Goal: Information Seeking & Learning: Compare options

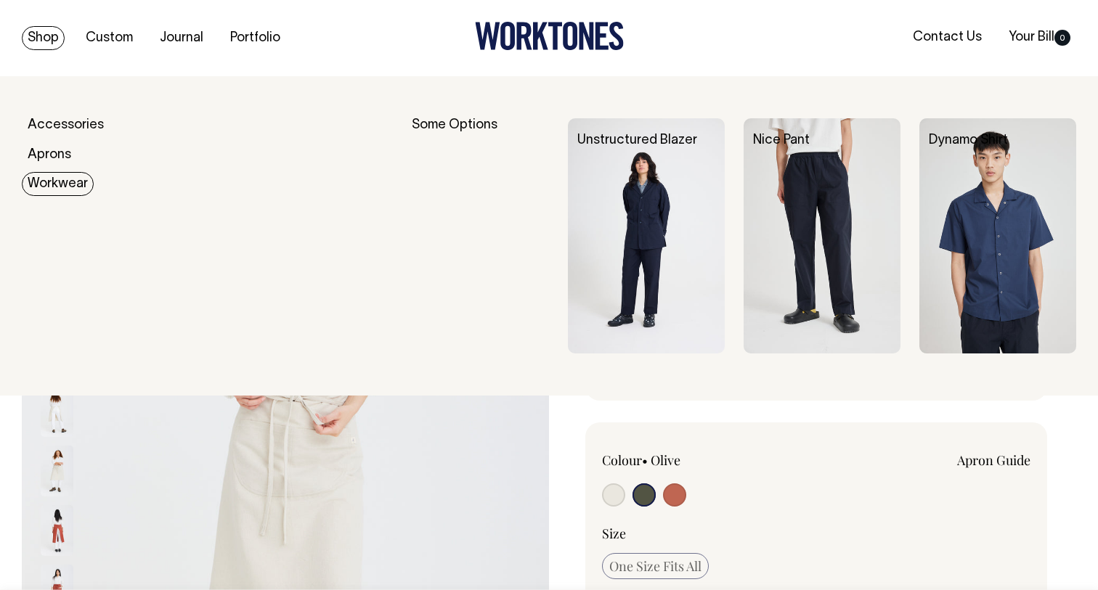
click at [61, 179] on link "Workwear" at bounding box center [58, 184] width 72 height 24
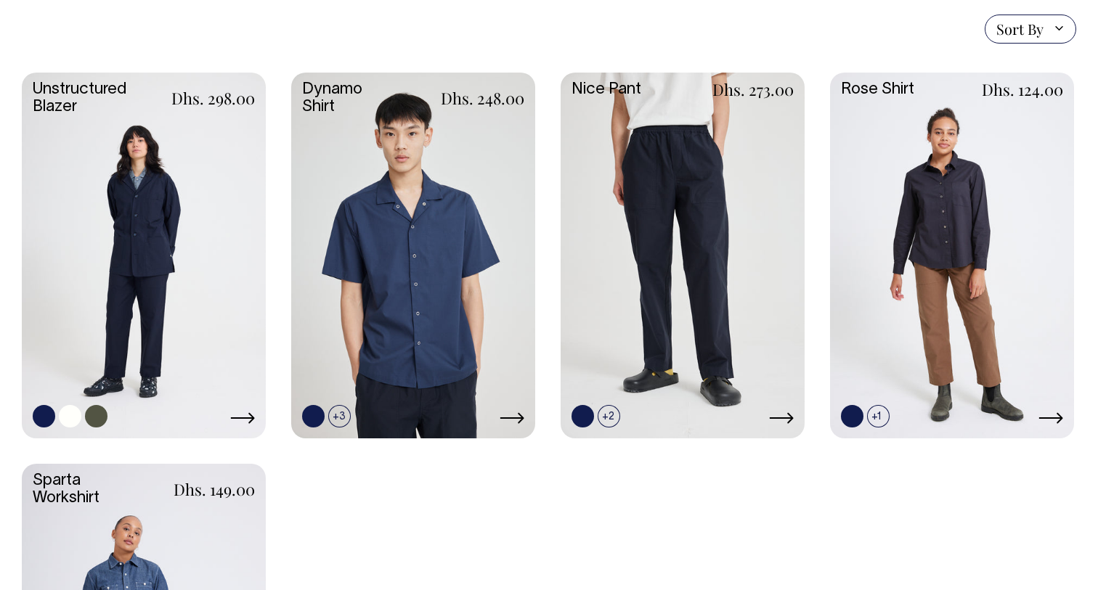
scroll to position [412, 0]
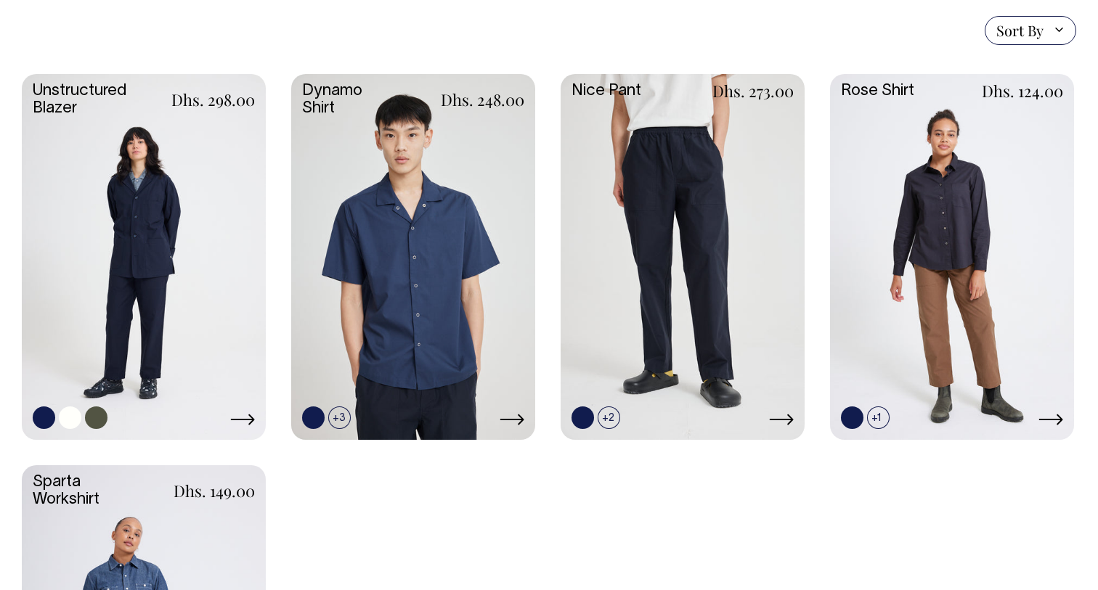
click at [173, 295] on link at bounding box center [144, 255] width 244 height 363
click at [634, 248] on link at bounding box center [682, 255] width 244 height 363
click at [473, 294] on link at bounding box center [413, 255] width 244 height 363
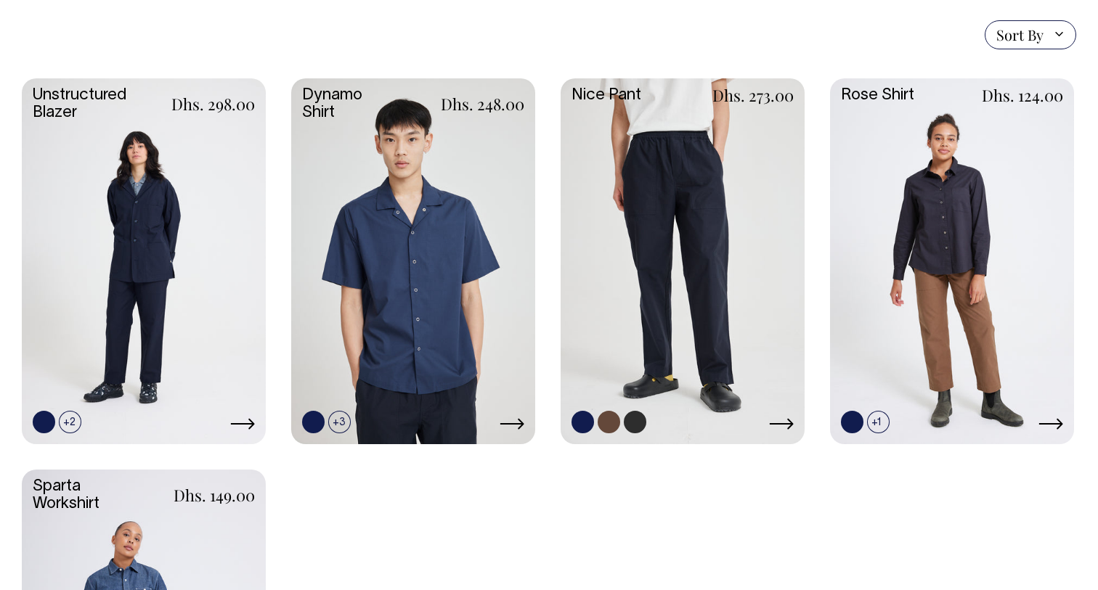
scroll to position [407, 0]
click at [673, 176] on link at bounding box center [682, 260] width 244 height 363
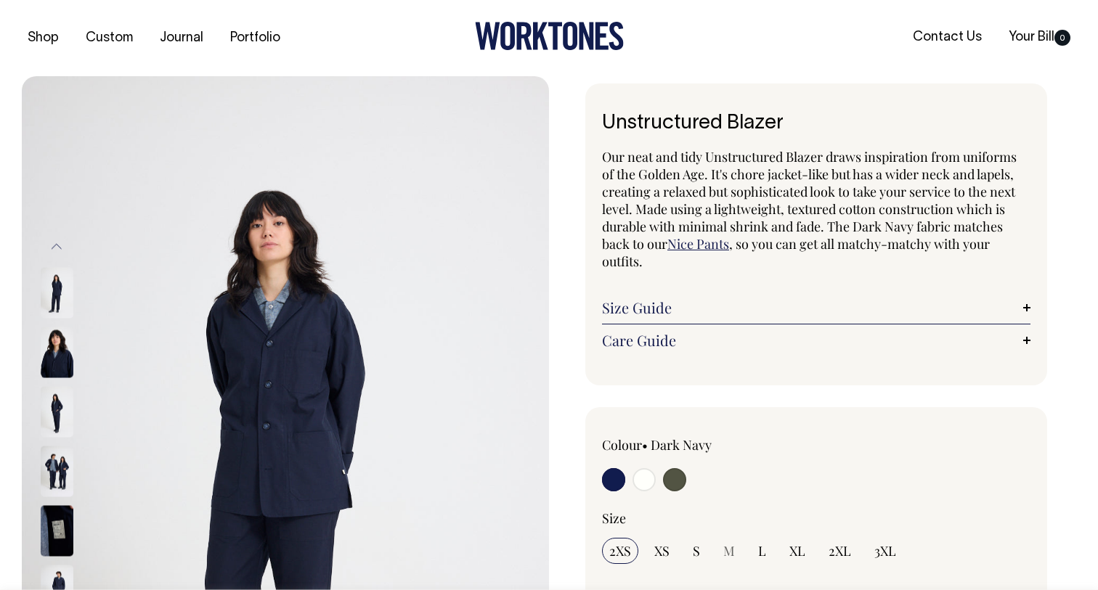
click at [58, 354] on img at bounding box center [57, 352] width 33 height 51
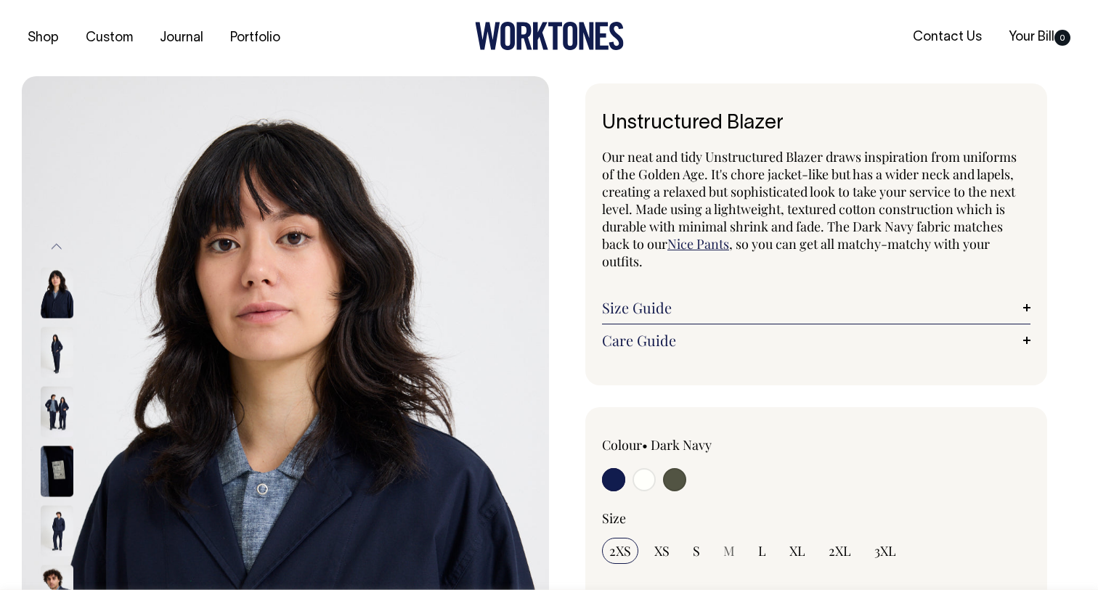
click at [57, 414] on img at bounding box center [57, 411] width 33 height 51
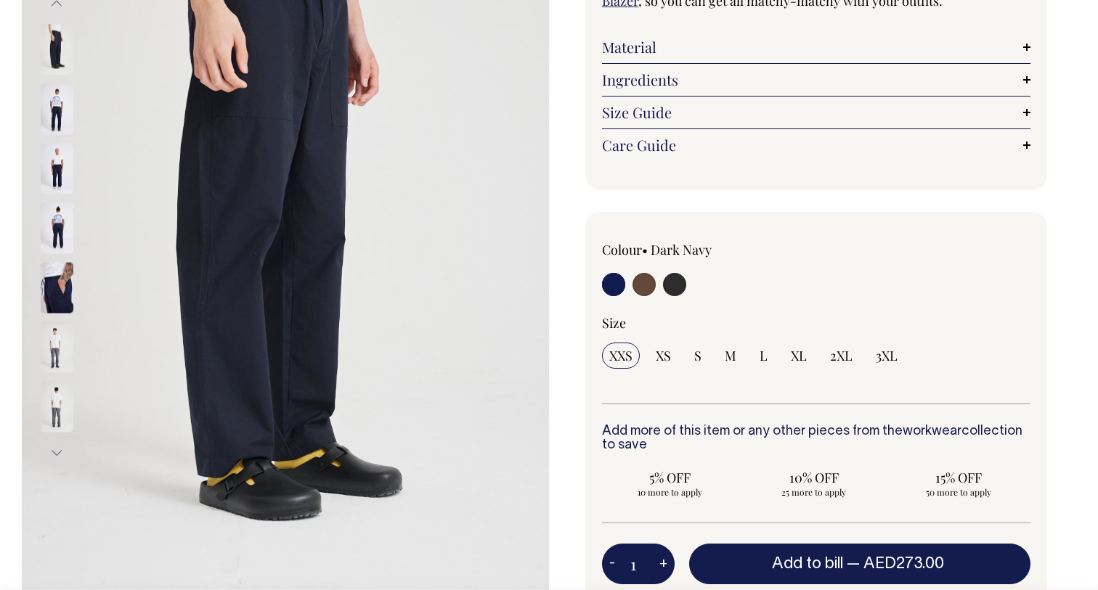
scroll to position [242, 0]
click at [60, 232] on img at bounding box center [57, 228] width 33 height 51
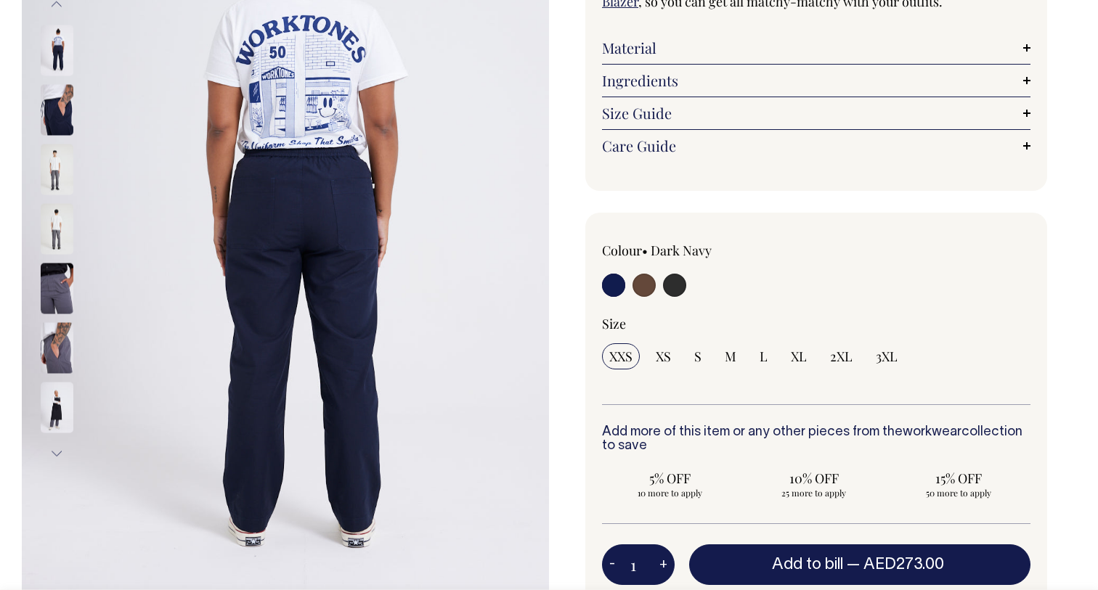
click at [54, 293] on img at bounding box center [57, 288] width 33 height 51
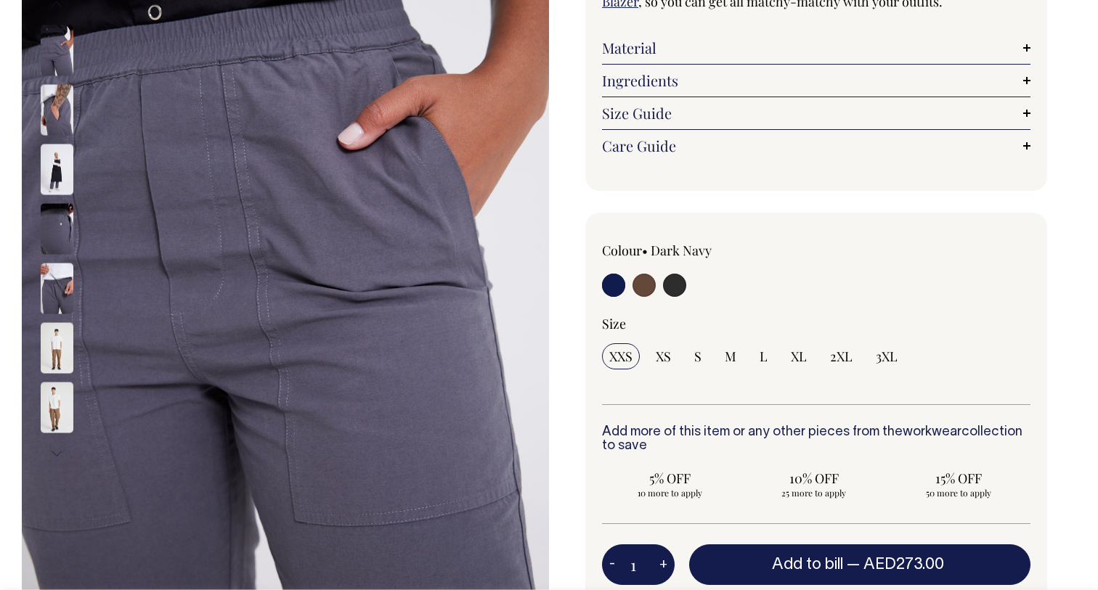
click at [55, 342] on img at bounding box center [57, 347] width 33 height 51
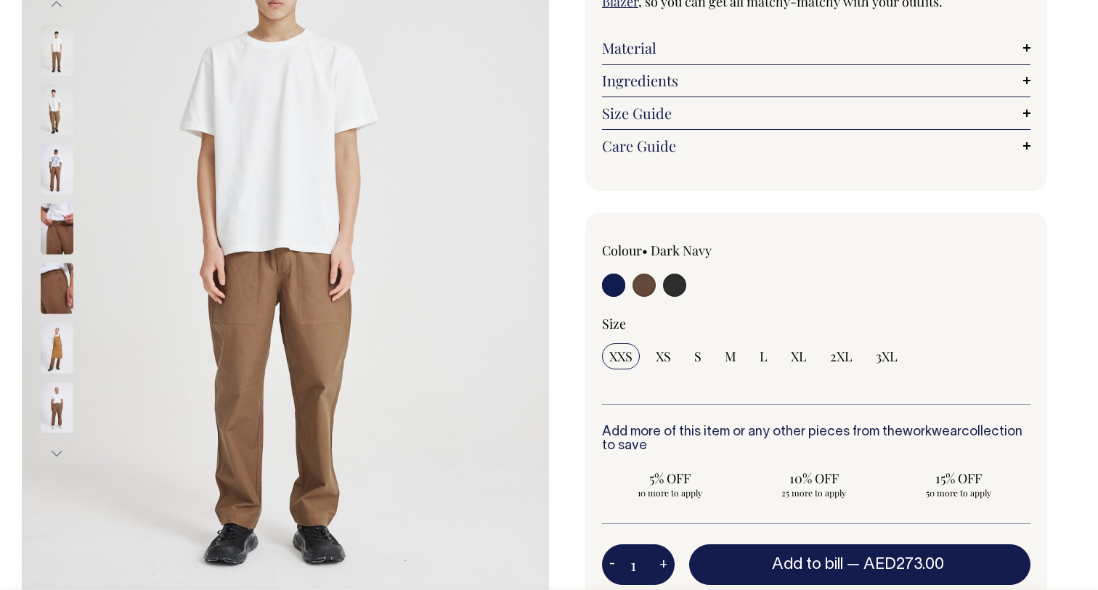
click at [55, 406] on img at bounding box center [57, 407] width 33 height 51
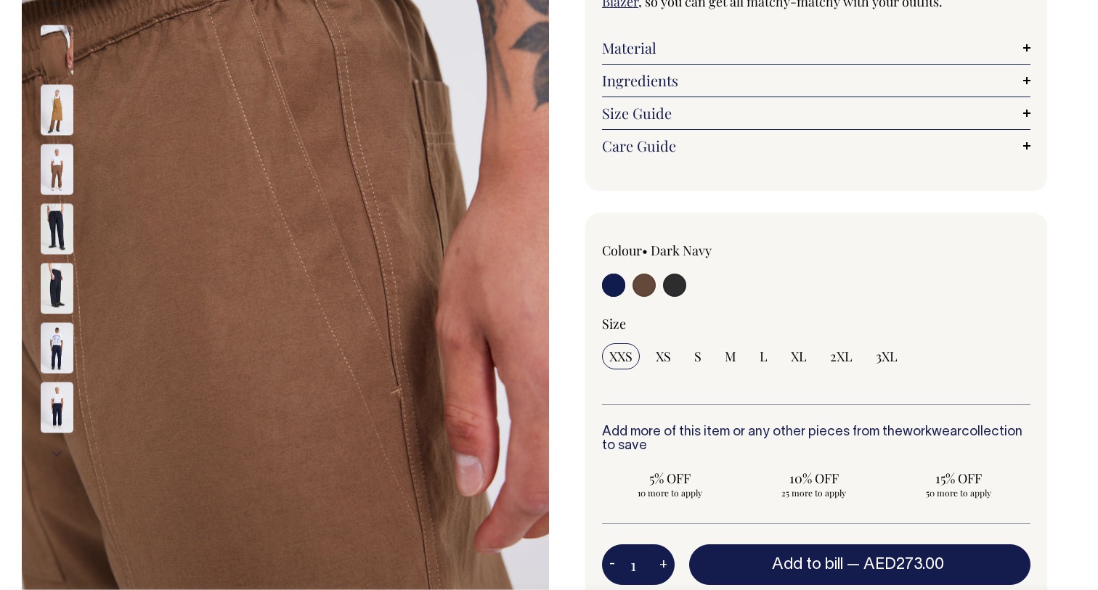
click at [55, 66] on img at bounding box center [57, 50] width 33 height 51
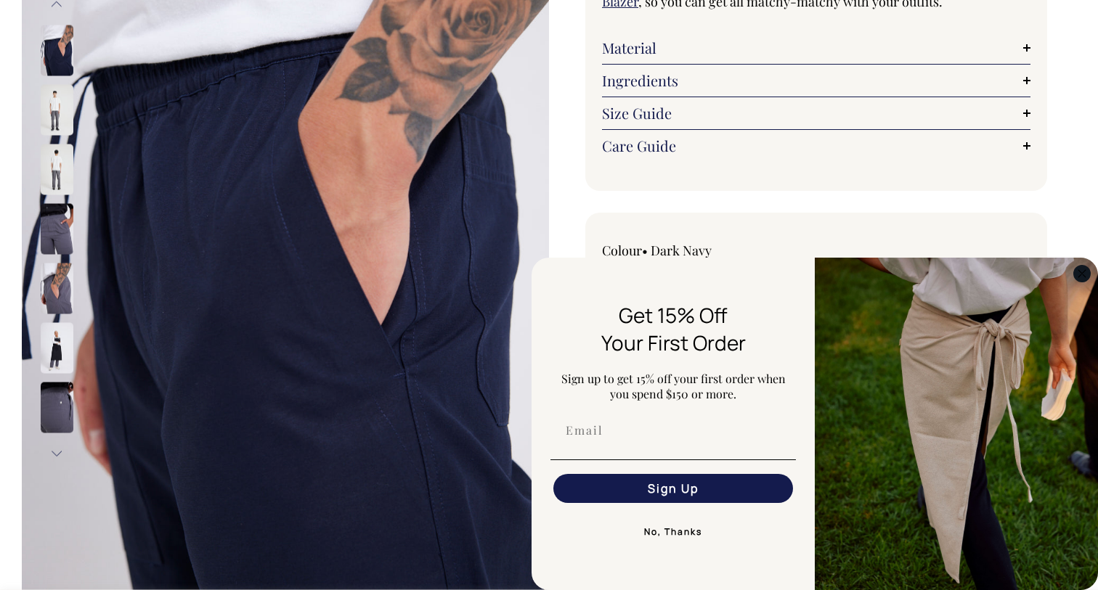
click at [1077, 270] on circle "Close dialog" at bounding box center [1082, 273] width 17 height 17
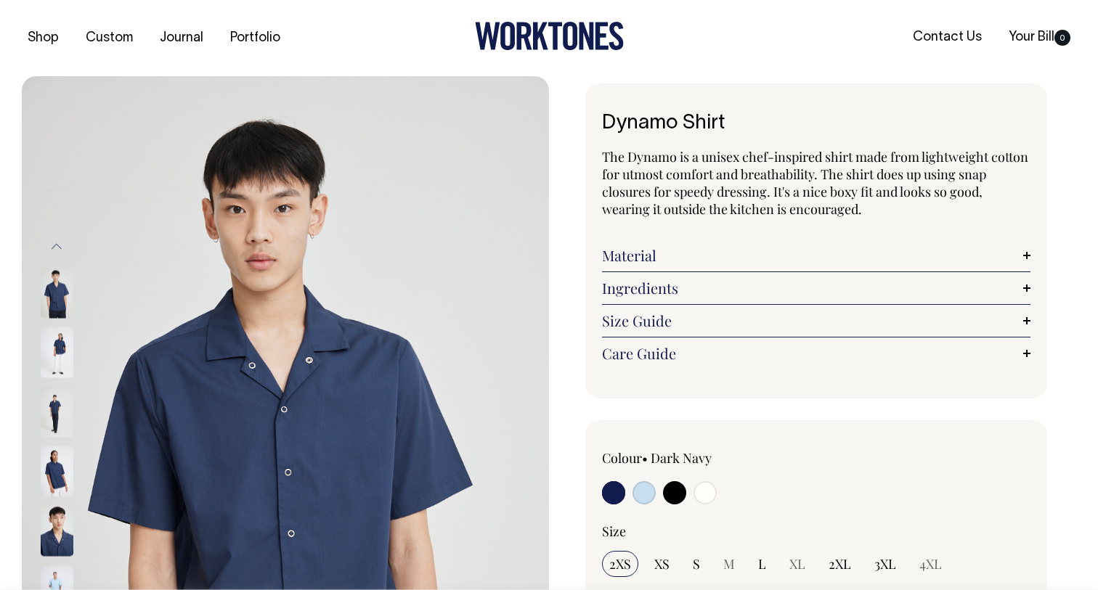
click at [46, 417] on img at bounding box center [57, 411] width 33 height 51
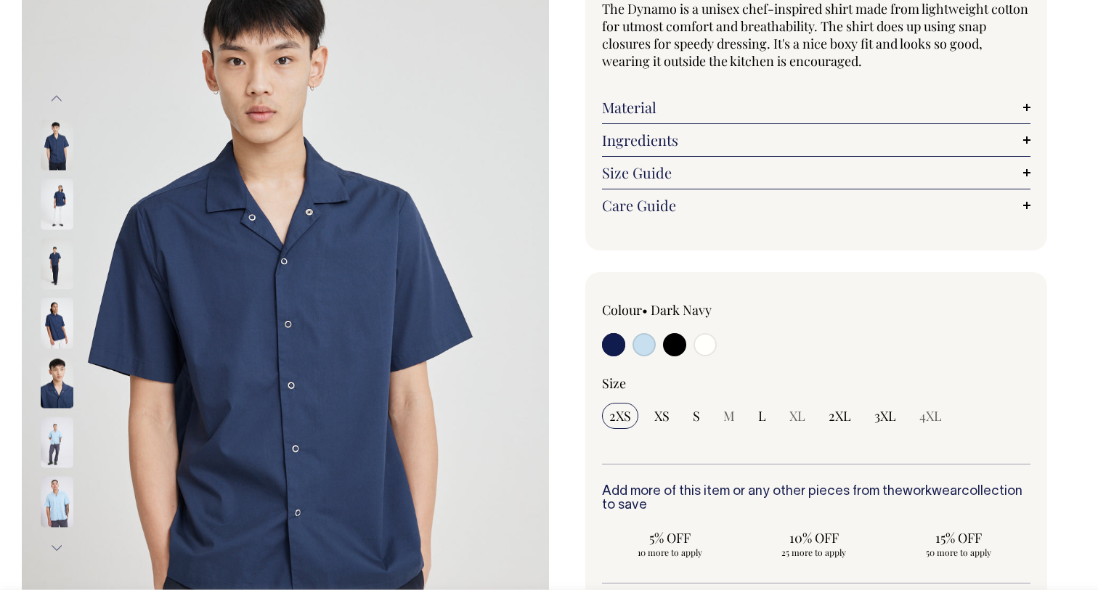
scroll to position [119, 0]
